Goal: Book appointment/travel/reservation

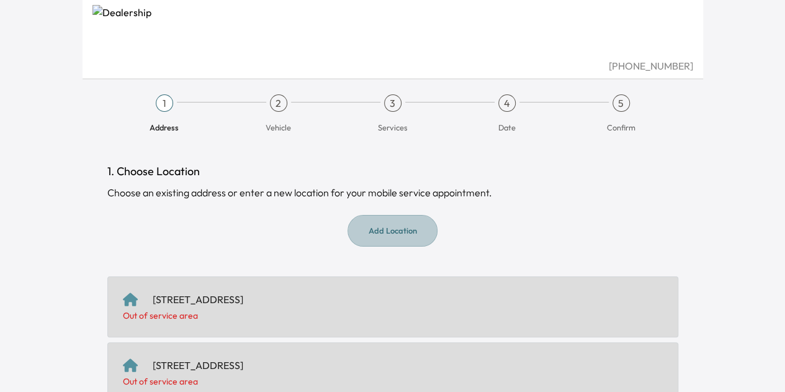
click at [396, 235] on button "Add Location" at bounding box center [393, 231] width 90 height 32
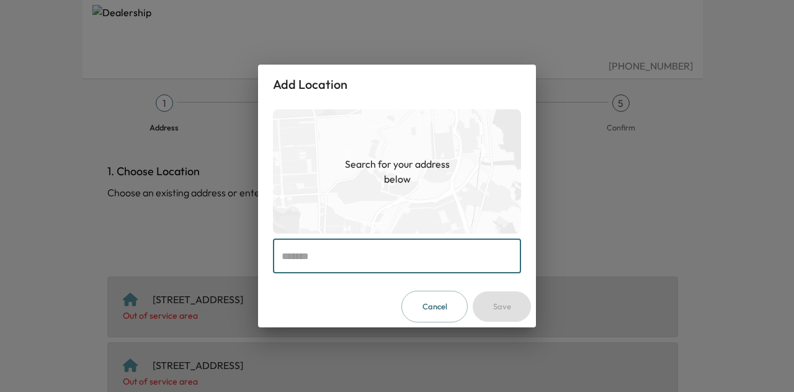
click at [350, 264] on input "text" at bounding box center [397, 255] width 248 height 35
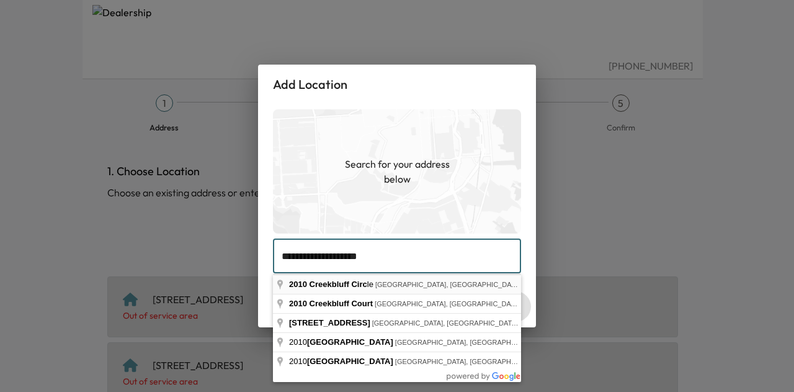
type input "**********"
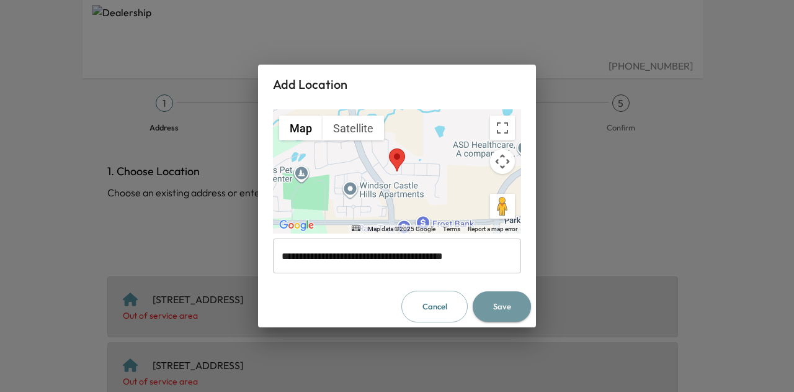
click at [487, 306] on button "Save" at bounding box center [502, 306] width 58 height 30
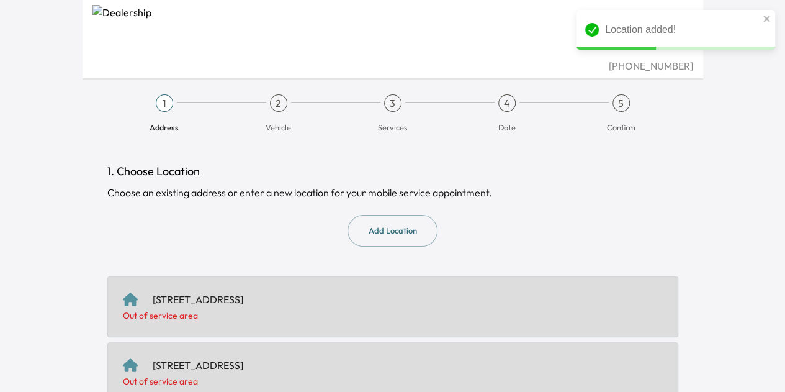
scroll to position [261, 0]
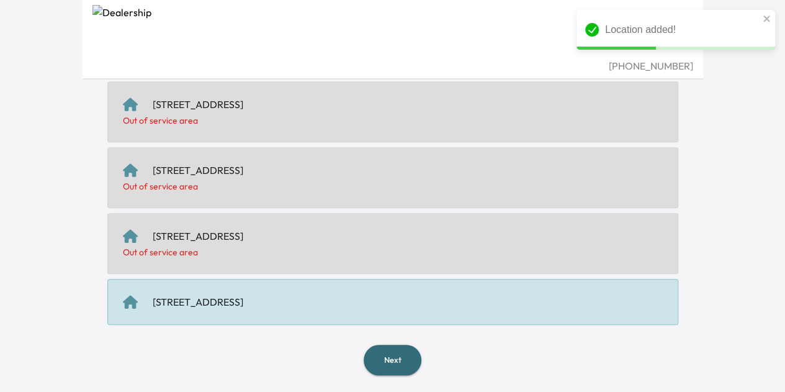
click at [343, 279] on div "[STREET_ADDRESS]" at bounding box center [392, 302] width 571 height 46
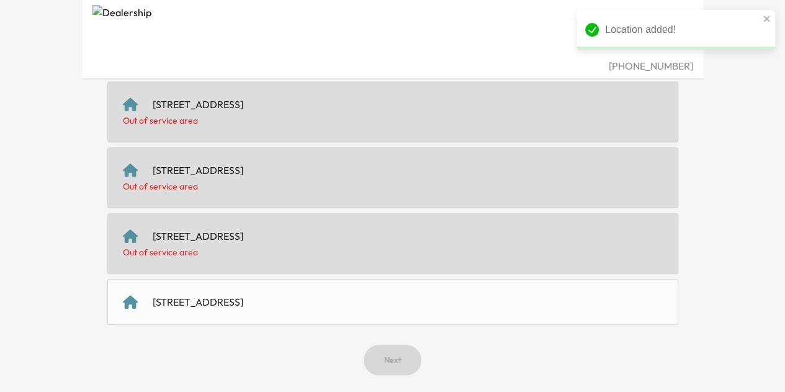
click at [364, 311] on div "[STREET_ADDRESS]" at bounding box center [392, 302] width 571 height 46
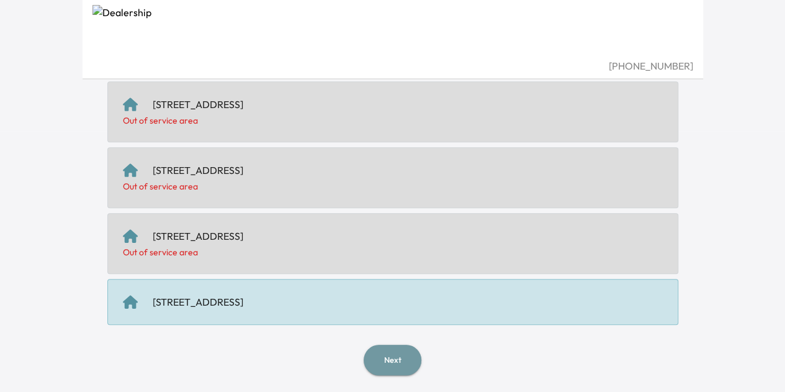
click at [387, 357] on button "Next" at bounding box center [393, 359] width 58 height 30
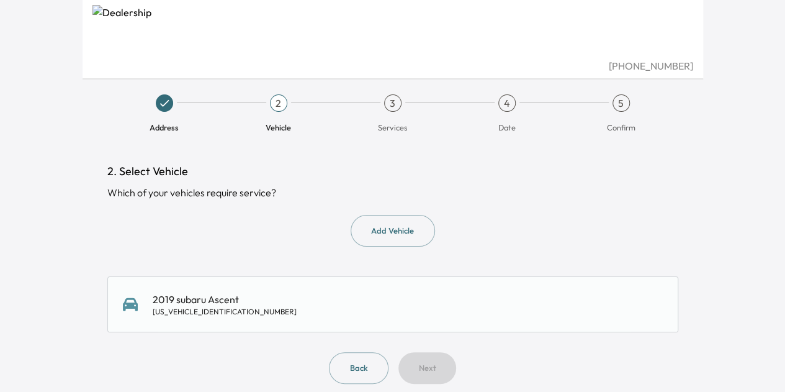
click at [297, 295] on div "2019 subaru Ascent [US_VEHICLE_IDENTIFICATION_NUMBER]" at bounding box center [393, 304] width 540 height 25
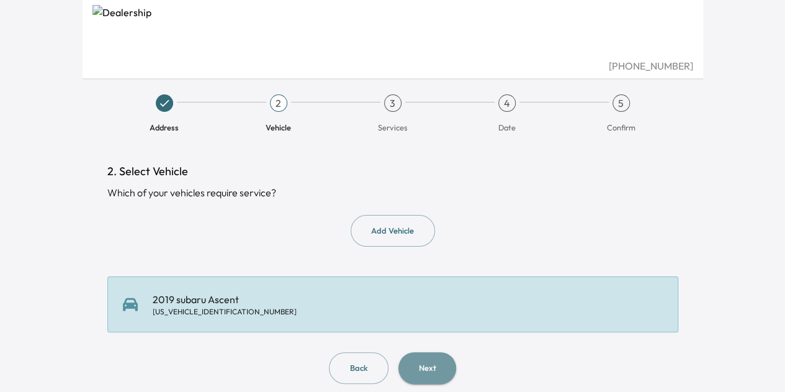
click at [422, 369] on button "Next" at bounding box center [427, 368] width 58 height 32
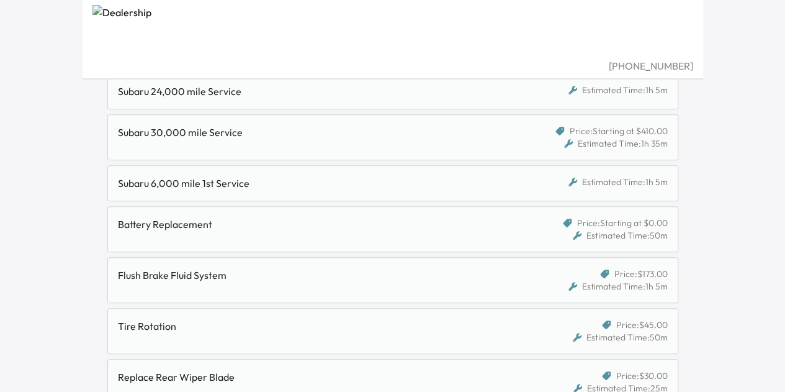
scroll to position [277, 0]
